Goal: Find specific page/section: Find specific page/section

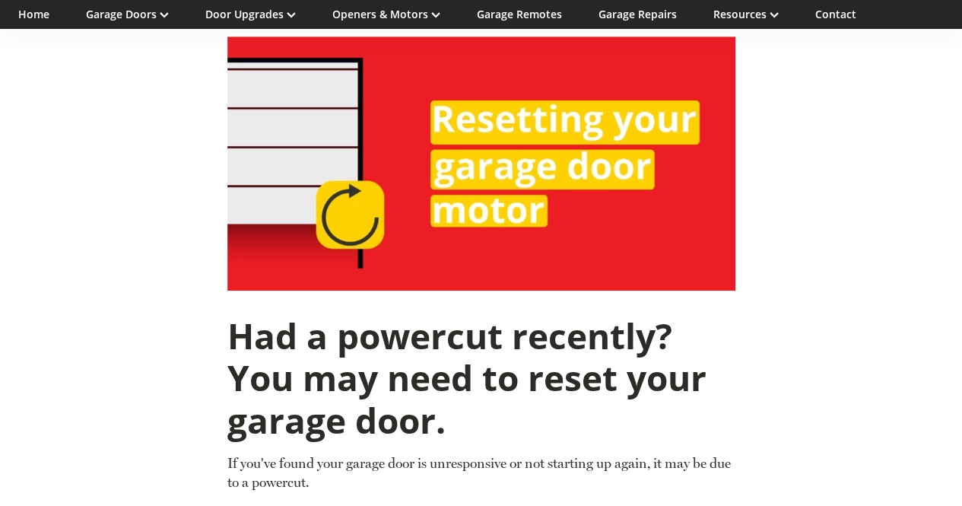
scroll to position [385, 0]
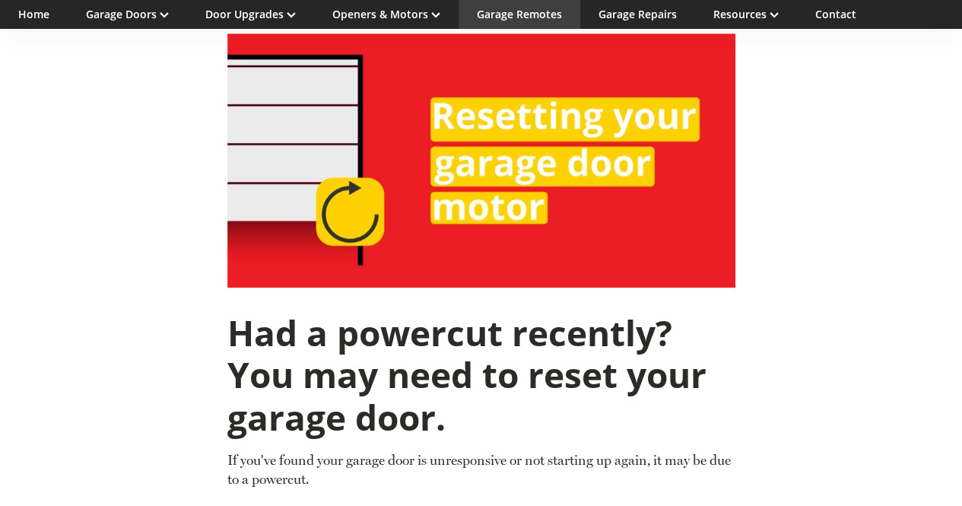
click at [532, 14] on link "Garage Remotes" at bounding box center [519, 14] width 85 height 14
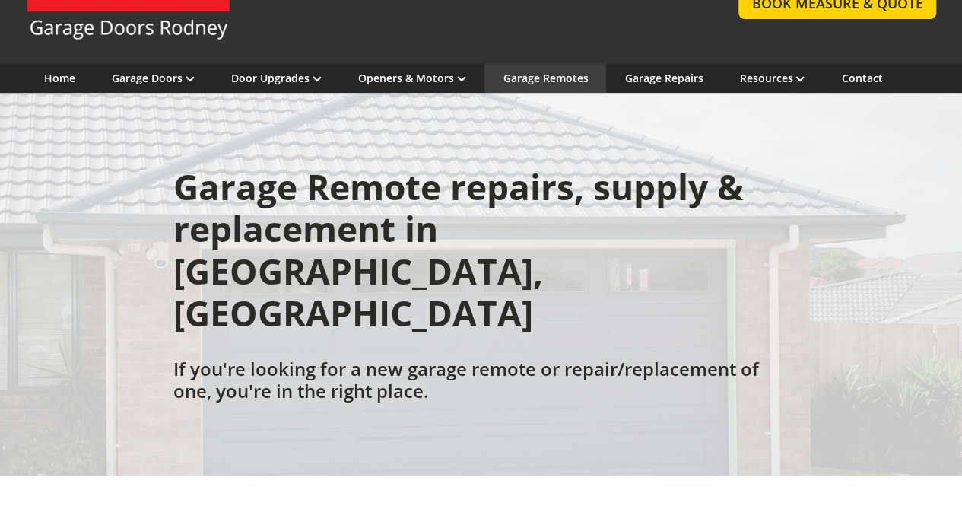
scroll to position [89, 0]
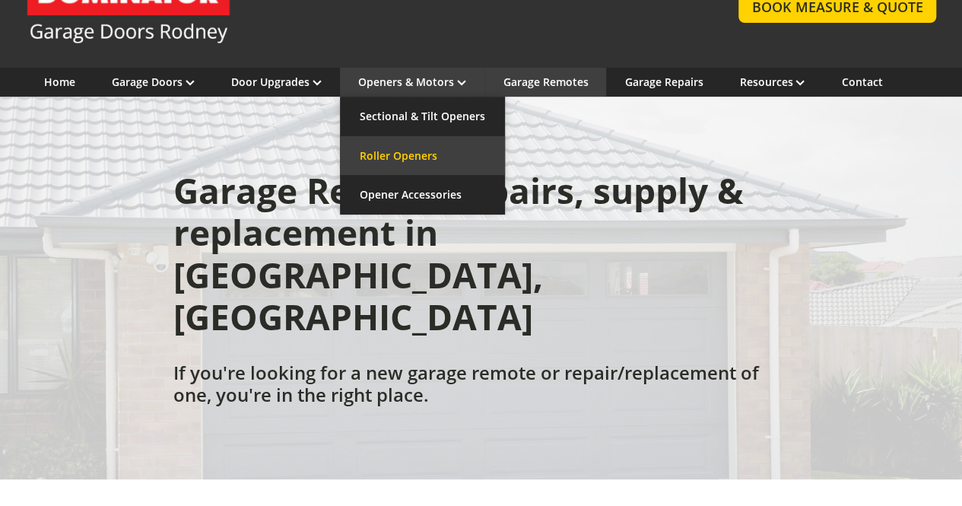
click at [406, 153] on link "Roller Openers" at bounding box center [422, 156] width 165 height 40
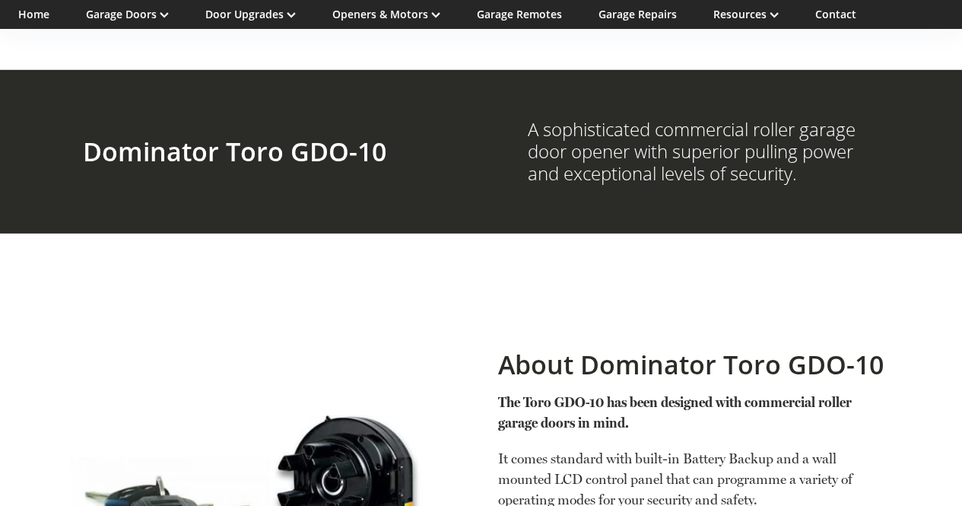
scroll to position [2292, 0]
